Goal: Task Accomplishment & Management: Complete application form

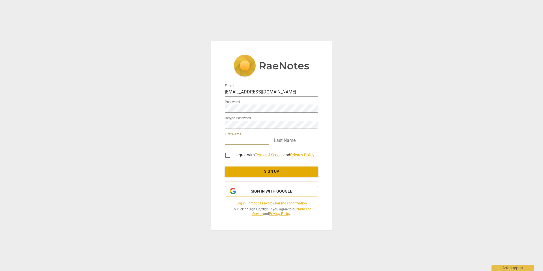
click at [251, 140] on input "text" at bounding box center [247, 141] width 44 height 8
type input "Jaslyn"
type input "Roberts"
click at [228, 154] on input "I agree with Terms of Service and Privacy Policy" at bounding box center [228, 155] width 14 height 14
checkbox input "true"
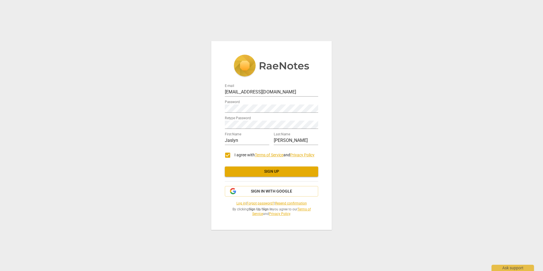
click at [273, 172] on span "Sign up" at bounding box center [271, 172] width 84 height 6
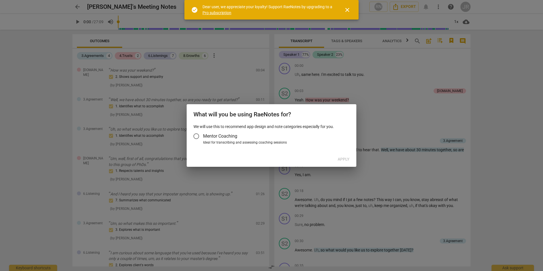
click at [348, 9] on span "close" at bounding box center [347, 10] width 7 height 7
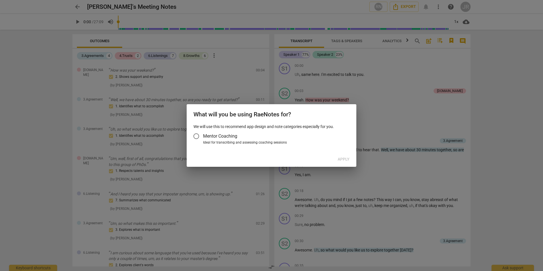
click at [197, 137] on input "Mentor Coaching" at bounding box center [196, 136] width 14 height 14
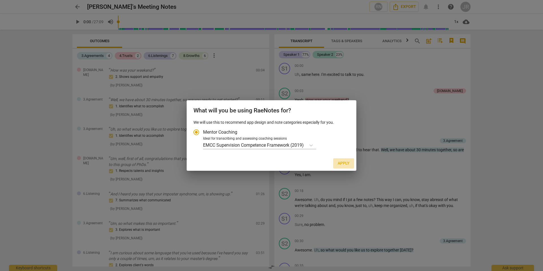
click at [344, 162] on span "Apply" at bounding box center [344, 163] width 12 height 6
radio input "false"
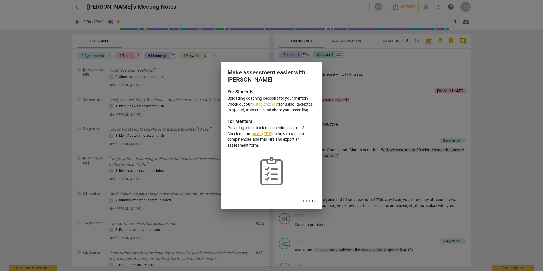
click at [310, 201] on span "Got it" at bounding box center [309, 201] width 13 height 6
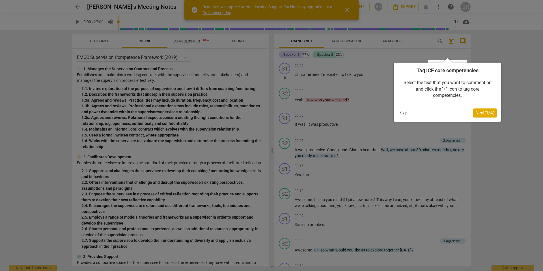
click at [406, 112] on button "Skip" at bounding box center [404, 113] width 12 height 8
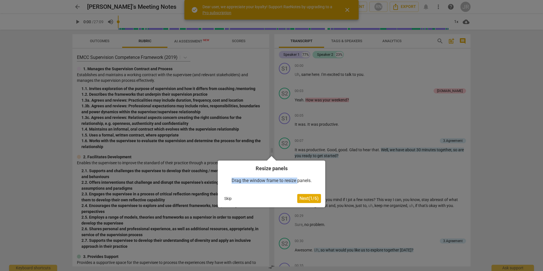
drag, startPoint x: 297, startPoint y: 172, endPoint x: 321, endPoint y: 160, distance: 26.2
click at [321, 160] on div "Resize panels Drag the window frame to resize panels. Skip Next ( 1 / 6 )" at bounding box center [271, 181] width 107 height 51
click at [264, 195] on div "Skip" at bounding box center [259, 198] width 75 height 8
click at [310, 199] on span "Next ( 1 / 6 )" at bounding box center [308, 197] width 19 height 5
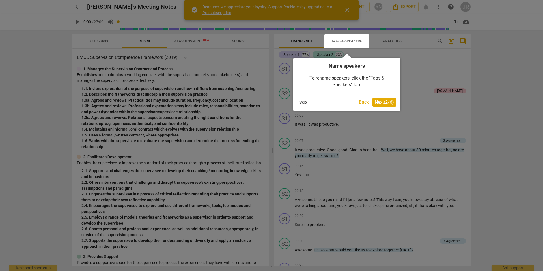
click at [385, 103] on span "Next ( 2 / 6 )" at bounding box center [384, 101] width 19 height 5
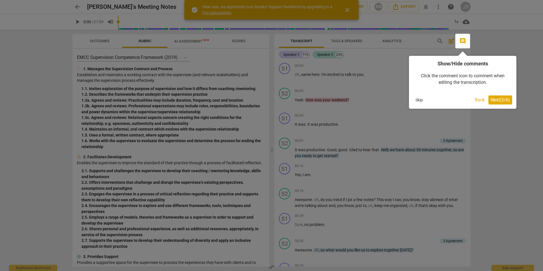
click at [498, 98] on span "Next ( 3 / 6 )" at bounding box center [500, 99] width 19 height 5
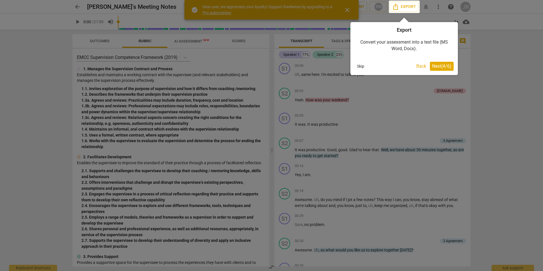
click at [439, 64] on span "Next ( 4 / 6 )" at bounding box center [441, 65] width 19 height 5
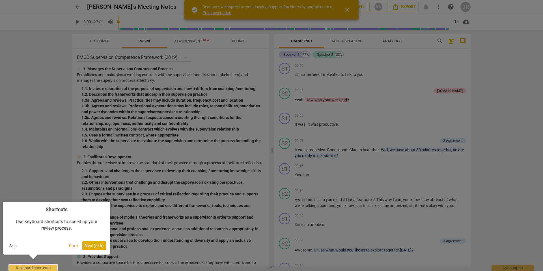
click at [91, 244] on span "Next ( 5 / 6 )" at bounding box center [94, 245] width 19 height 5
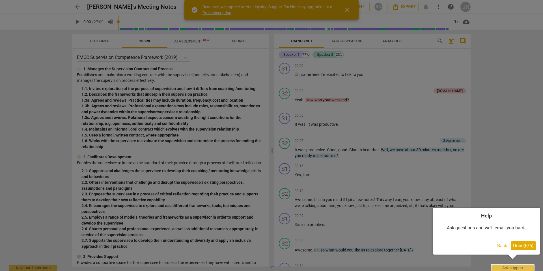
click at [520, 244] on span "Done ( 6 / 6 )" at bounding box center [523, 245] width 21 height 5
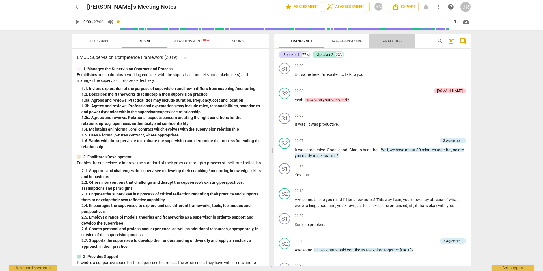
click at [392, 40] on span "Analytics" at bounding box center [391, 41] width 19 height 4
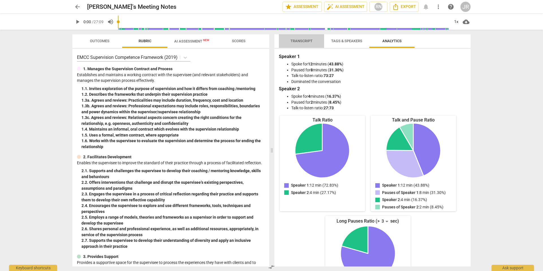
click at [304, 42] on span "Transcript" at bounding box center [301, 41] width 22 height 4
